Goal: Information Seeking & Learning: Learn about a topic

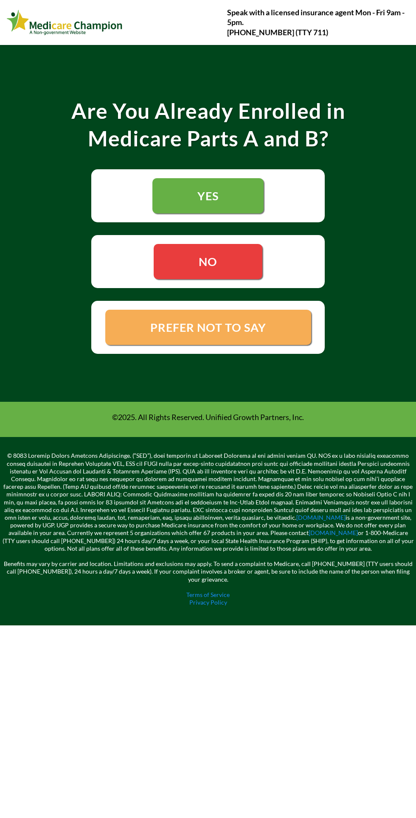
click at [210, 195] on span "YES" at bounding box center [207, 196] width 21 height 14
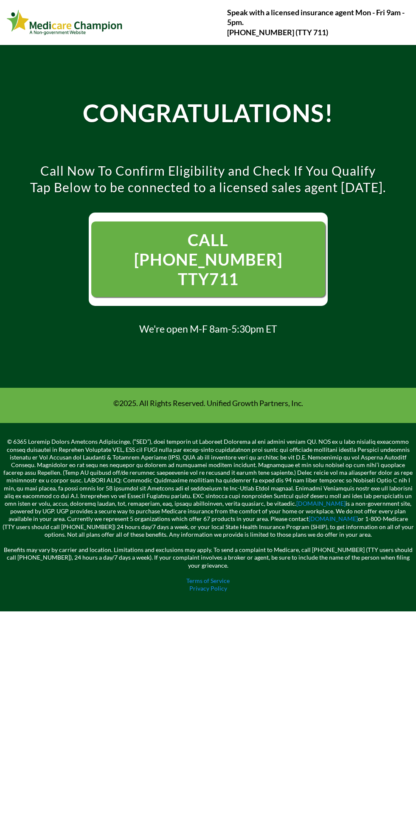
click at [296, 500] on link "[DOMAIN_NAME]" at bounding box center [320, 503] width 49 height 7
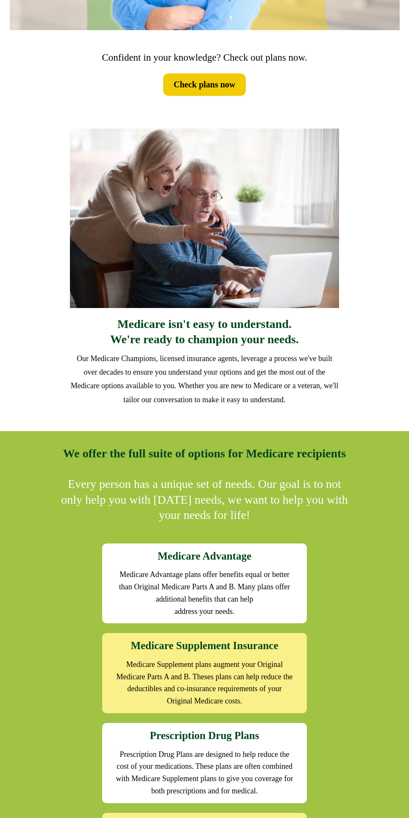
scroll to position [256, 0]
